Goal: Task Accomplishment & Management: Complete application form

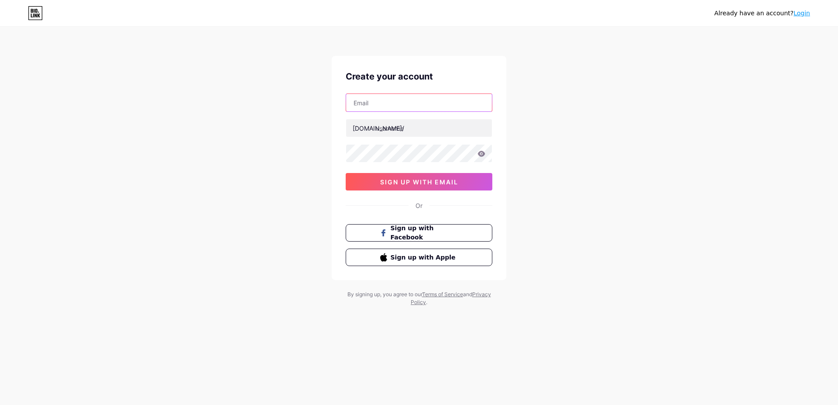
click at [389, 99] on input "text" at bounding box center [419, 102] width 146 height 17
type input "[PERSON_NAME][EMAIL_ADDRESS][DOMAIN_NAME]"
click at [413, 128] on input "text" at bounding box center [419, 127] width 146 height 17
type input "auplaisirdessans"
click at [484, 155] on icon at bounding box center [481, 154] width 7 height 6
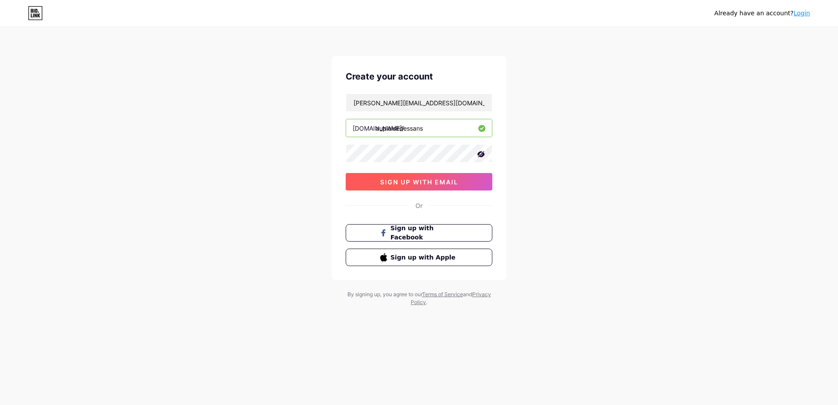
click at [420, 181] on span "sign up with email" at bounding box center [419, 181] width 78 height 7
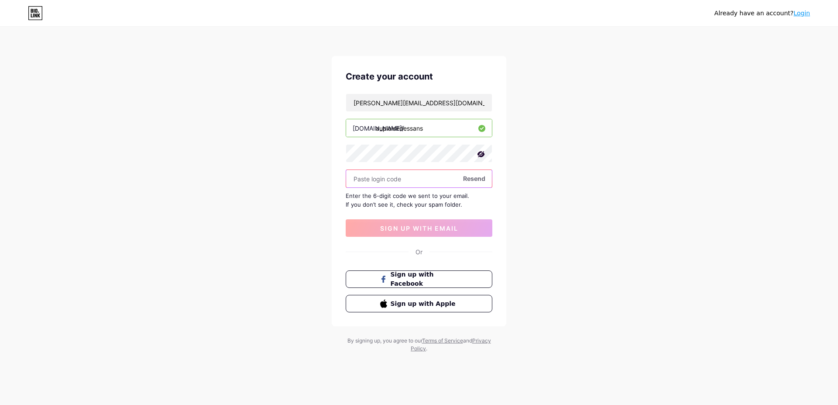
paste input "396690"
type input "396690"
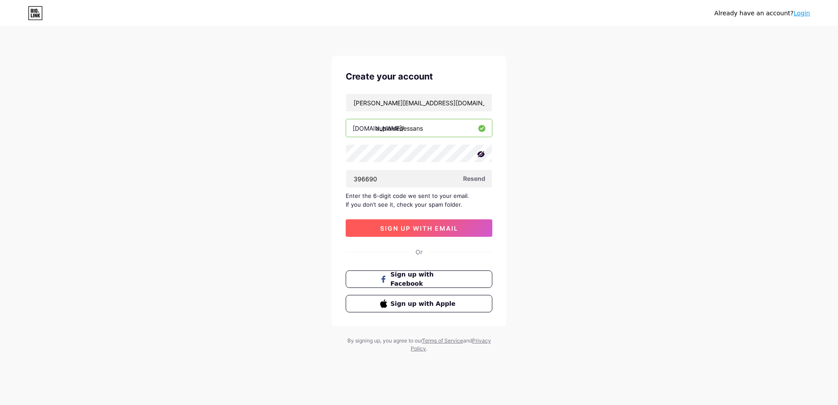
click at [428, 228] on span "sign up with email" at bounding box center [419, 227] width 78 height 7
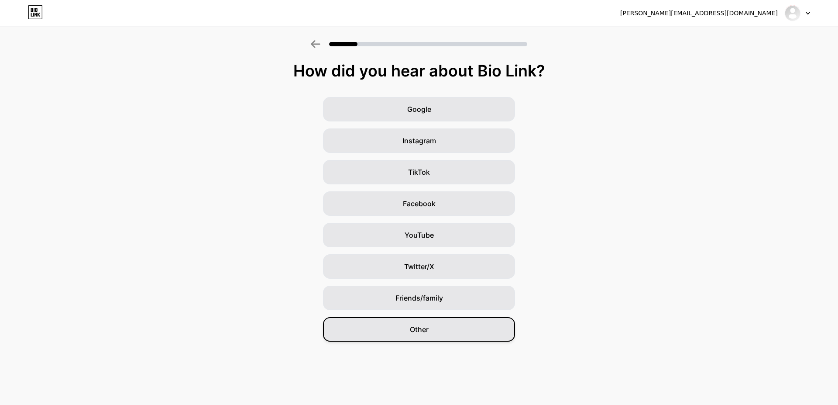
click at [426, 338] on div "Other" at bounding box center [419, 329] width 192 height 24
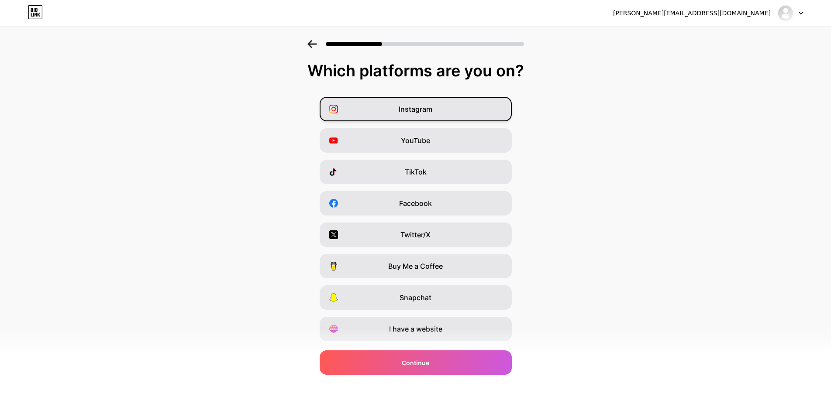
click at [453, 106] on div "Instagram" at bounding box center [416, 109] width 192 height 24
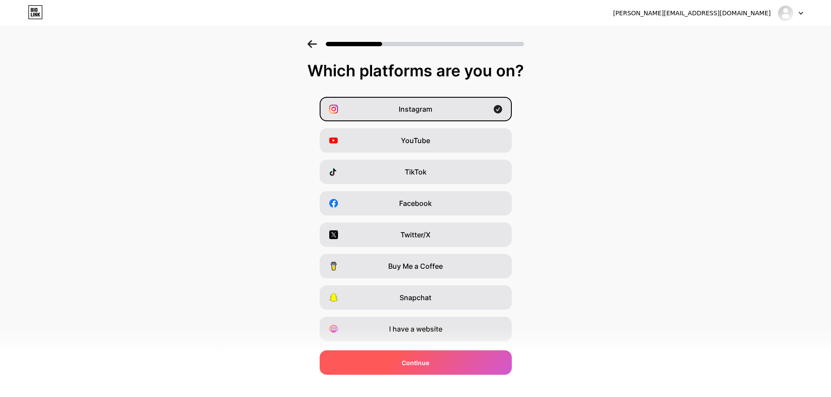
click at [410, 357] on div "Continue" at bounding box center [416, 363] width 192 height 24
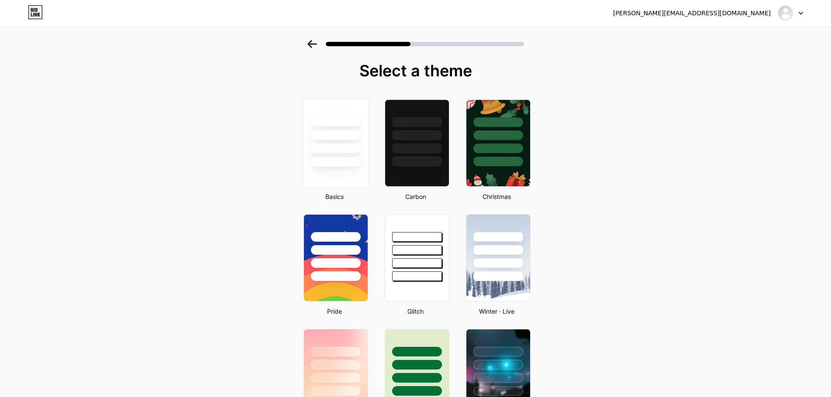
click at [336, 152] on div at bounding box center [335, 149] width 51 height 10
